Goal: Transaction & Acquisition: Purchase product/service

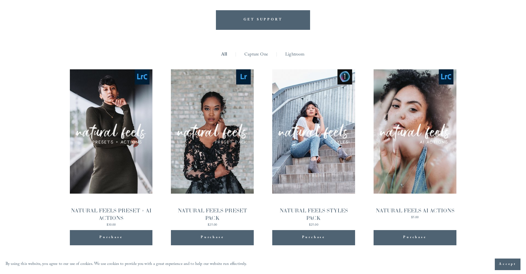
scroll to position [550, 0]
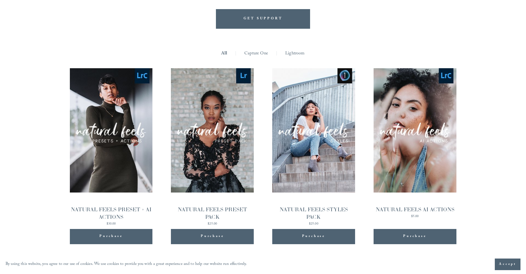
click at [213, 233] on span "Purchase" at bounding box center [212, 236] width 23 height 7
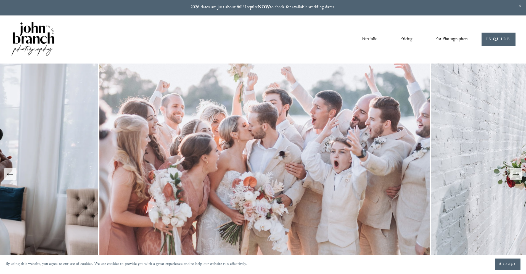
click at [366, 38] on link "Portfolio" at bounding box center [369, 39] width 15 height 9
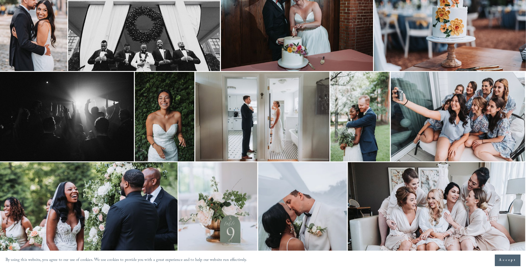
scroll to position [0, 0]
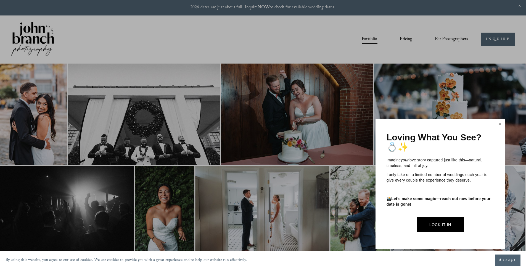
click at [453, 39] on div at bounding box center [263, 135] width 526 height 270
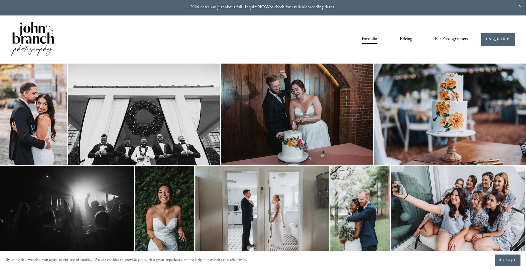
click at [0, 0] on span "Presets" at bounding box center [0, 0] width 0 height 0
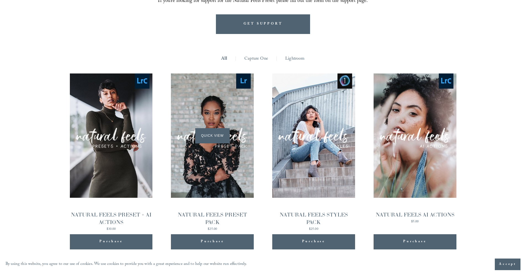
scroll to position [546, 0]
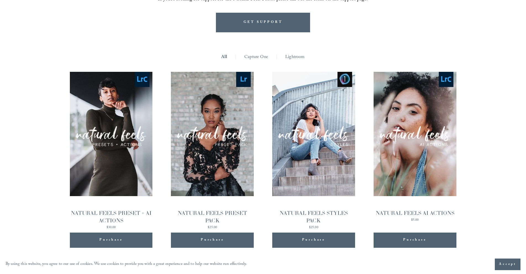
click at [216, 237] on span "Purchase" at bounding box center [212, 240] width 23 height 7
